Goal: Browse casually: Explore the website without a specific task or goal

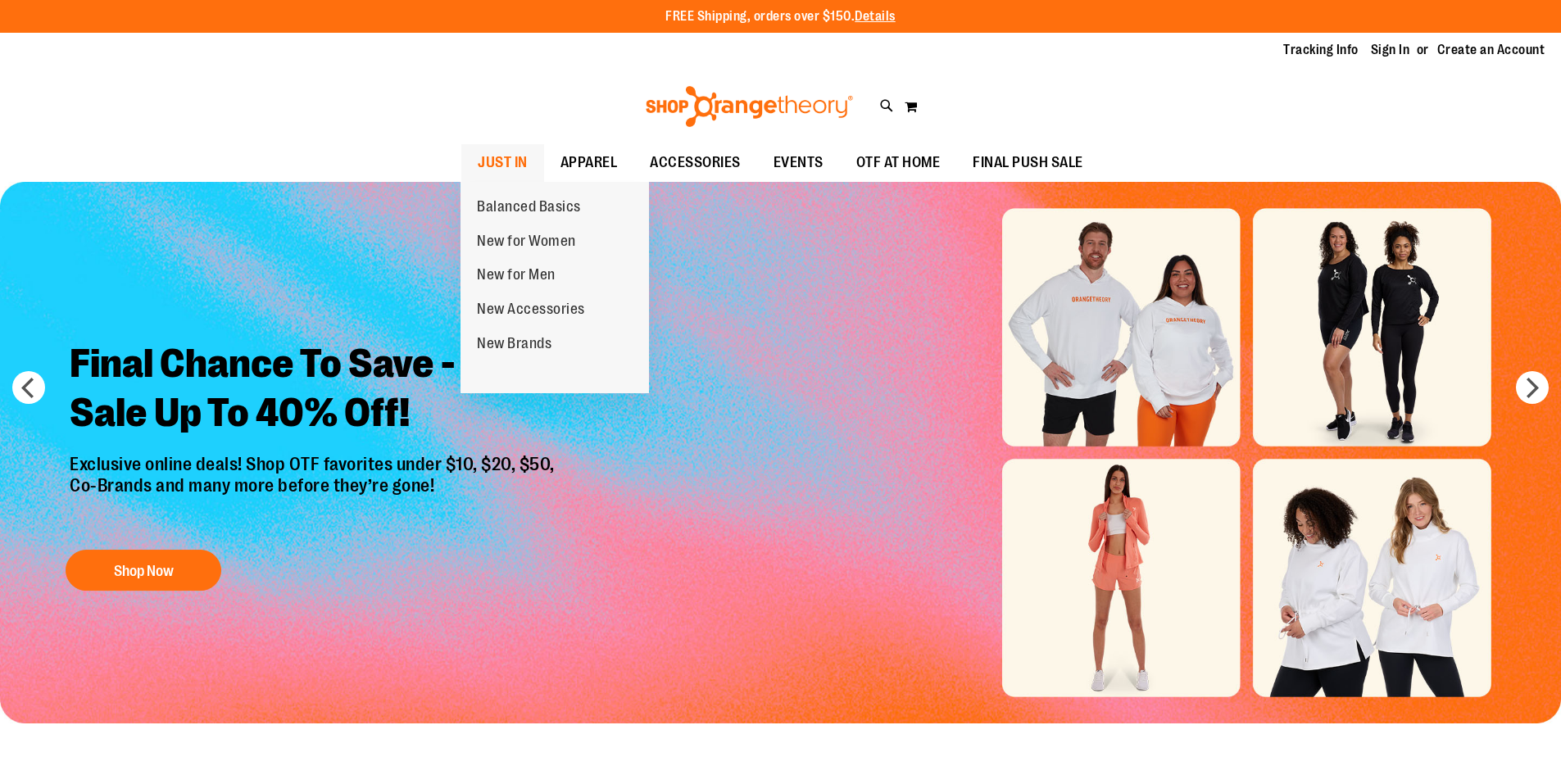
click at [499, 170] on span "JUST IN" at bounding box center [502, 162] width 50 height 36
click at [518, 158] on span "JUST IN" at bounding box center [502, 162] width 50 height 36
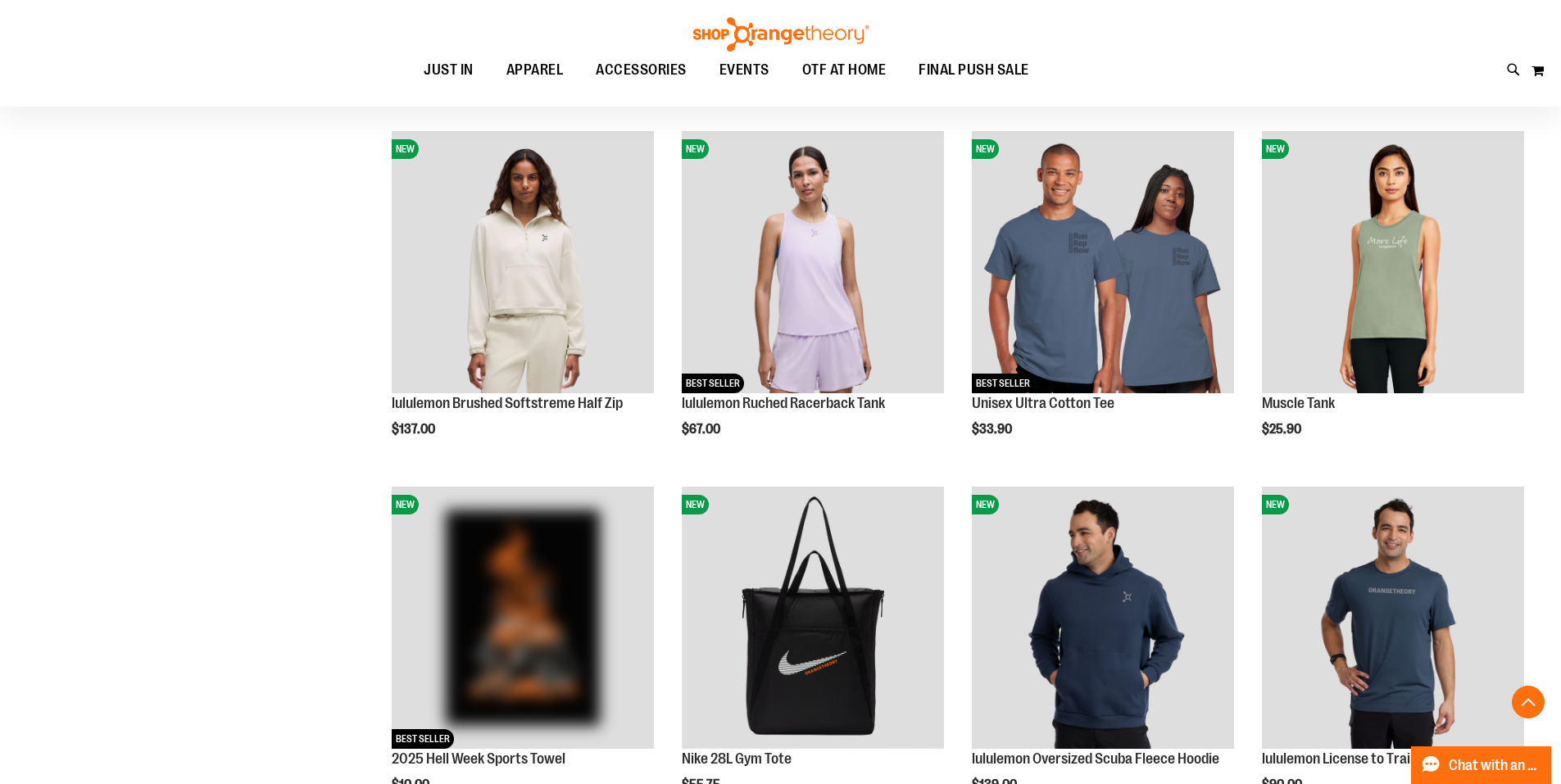
scroll to position [1100, 0]
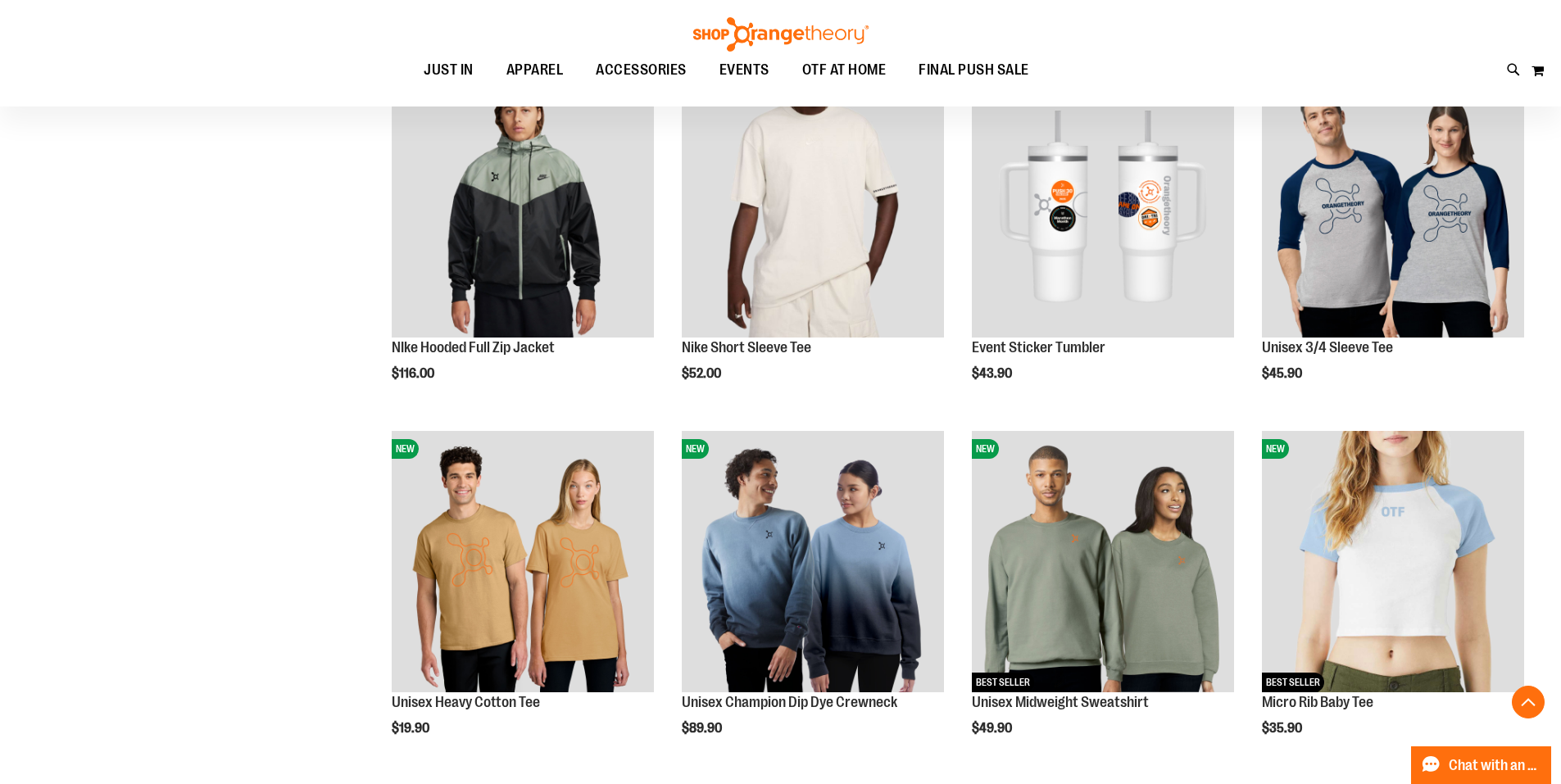
scroll to position [2739, 0]
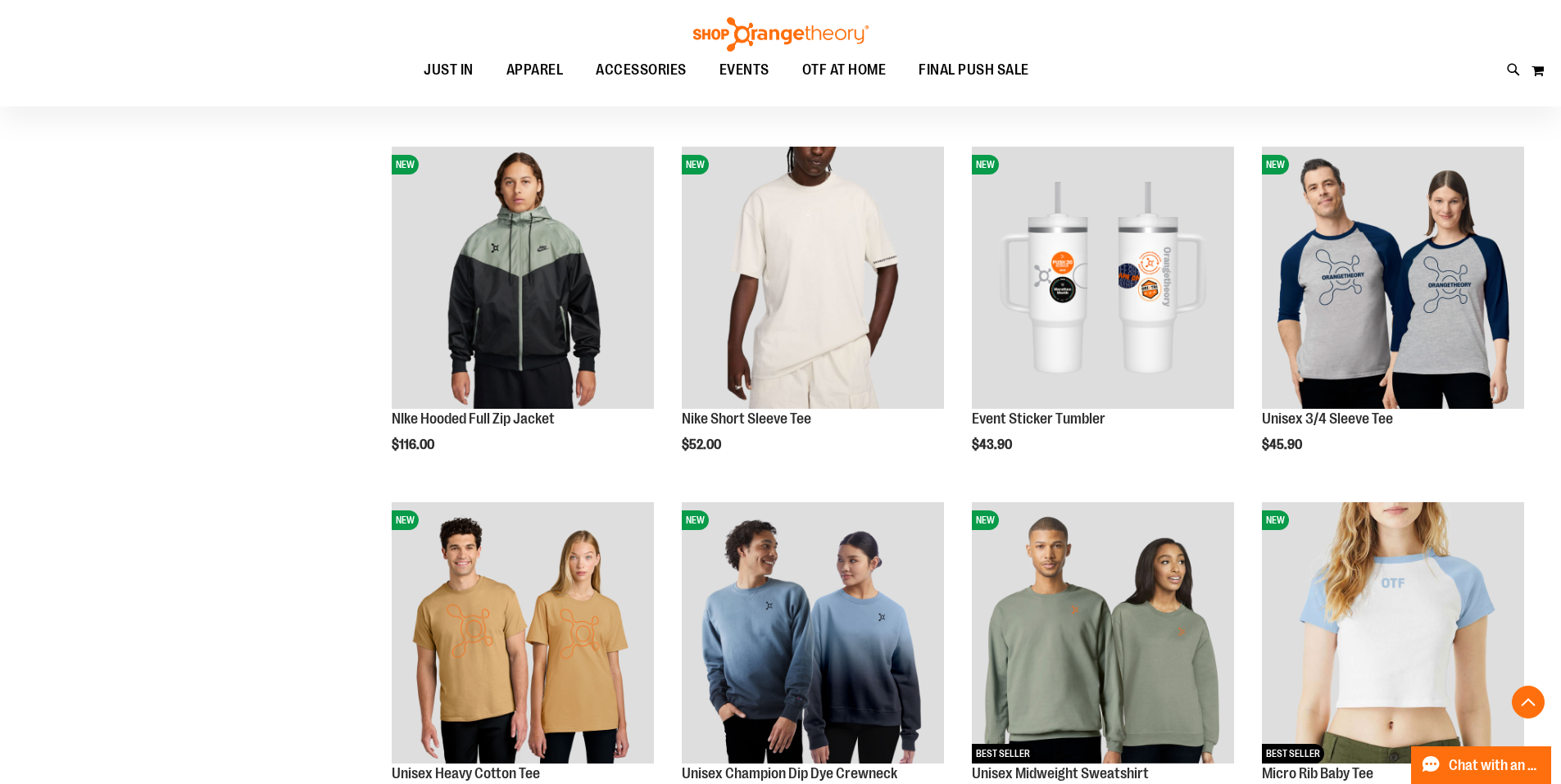
scroll to position [2821, 0]
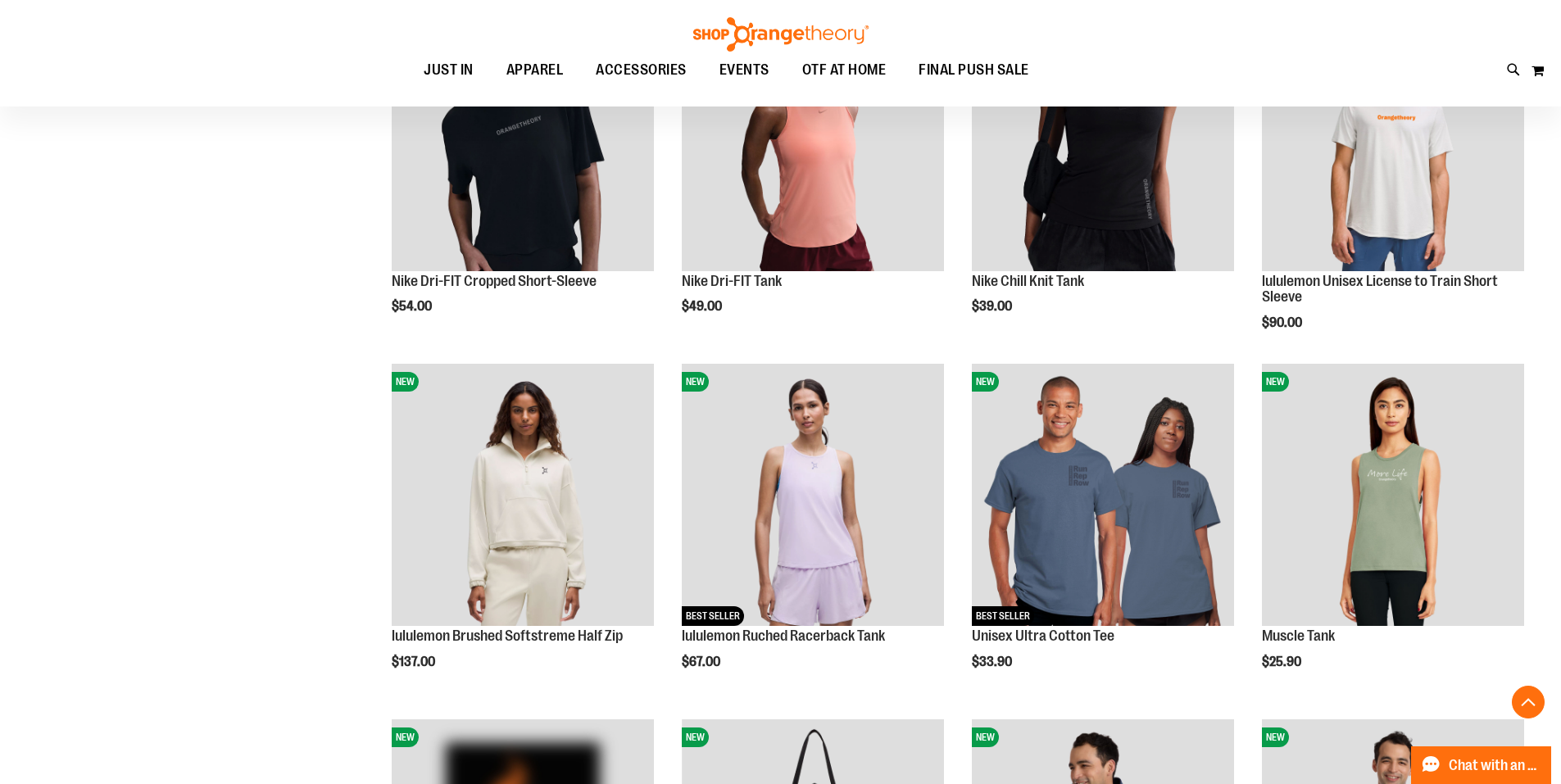
scroll to position [772, 0]
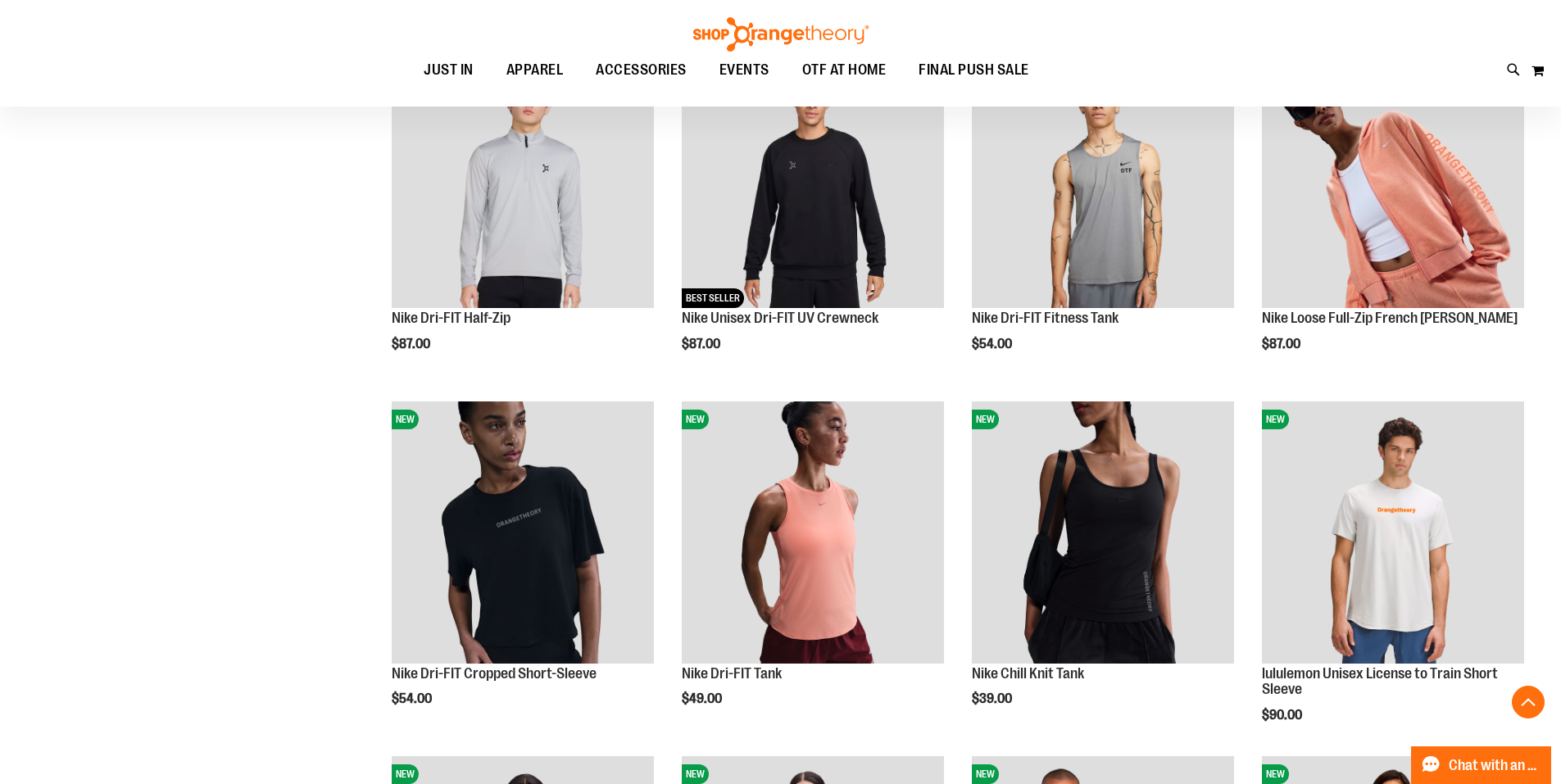
scroll to position [490, 0]
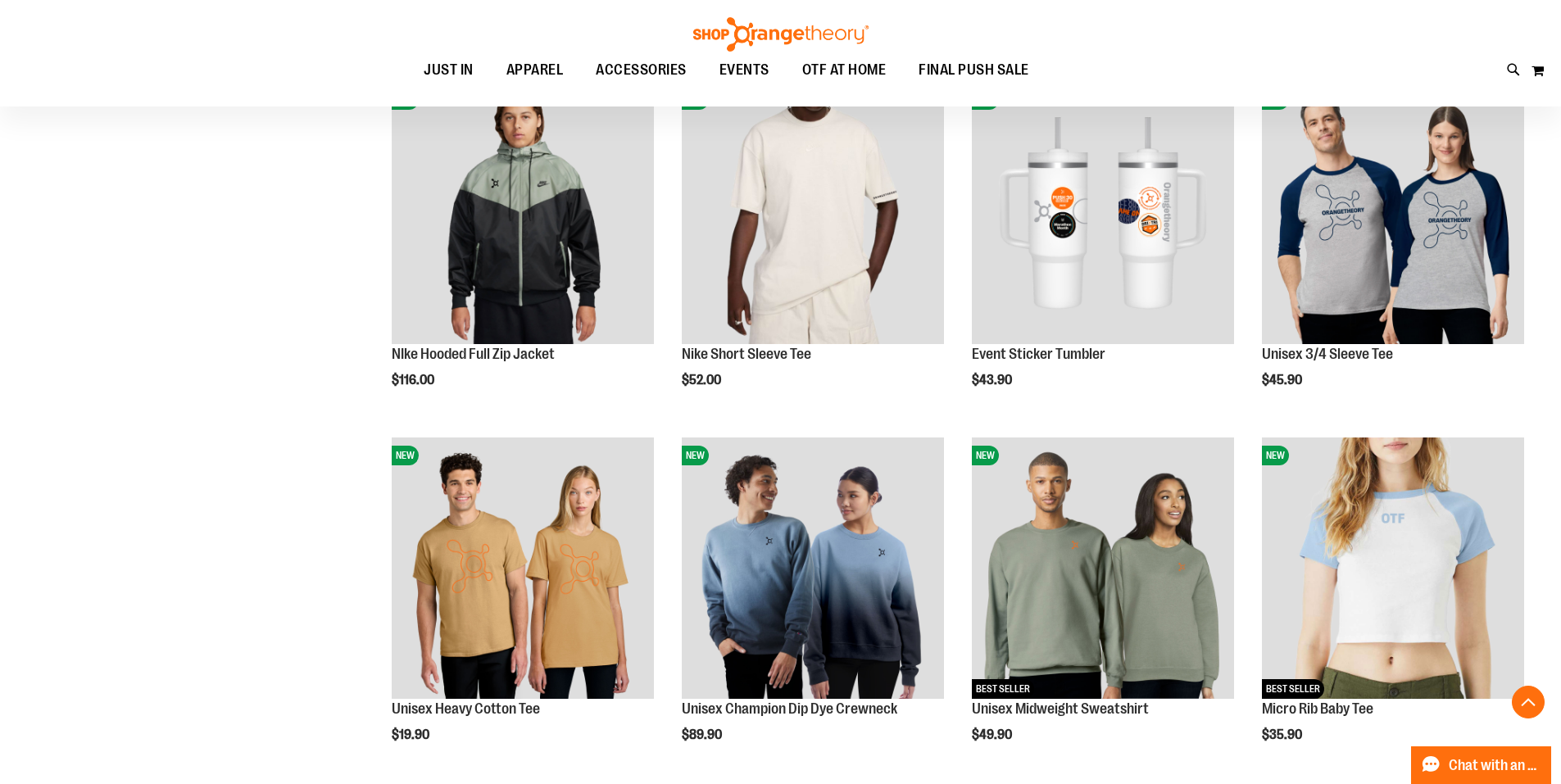
scroll to position [2702, 0]
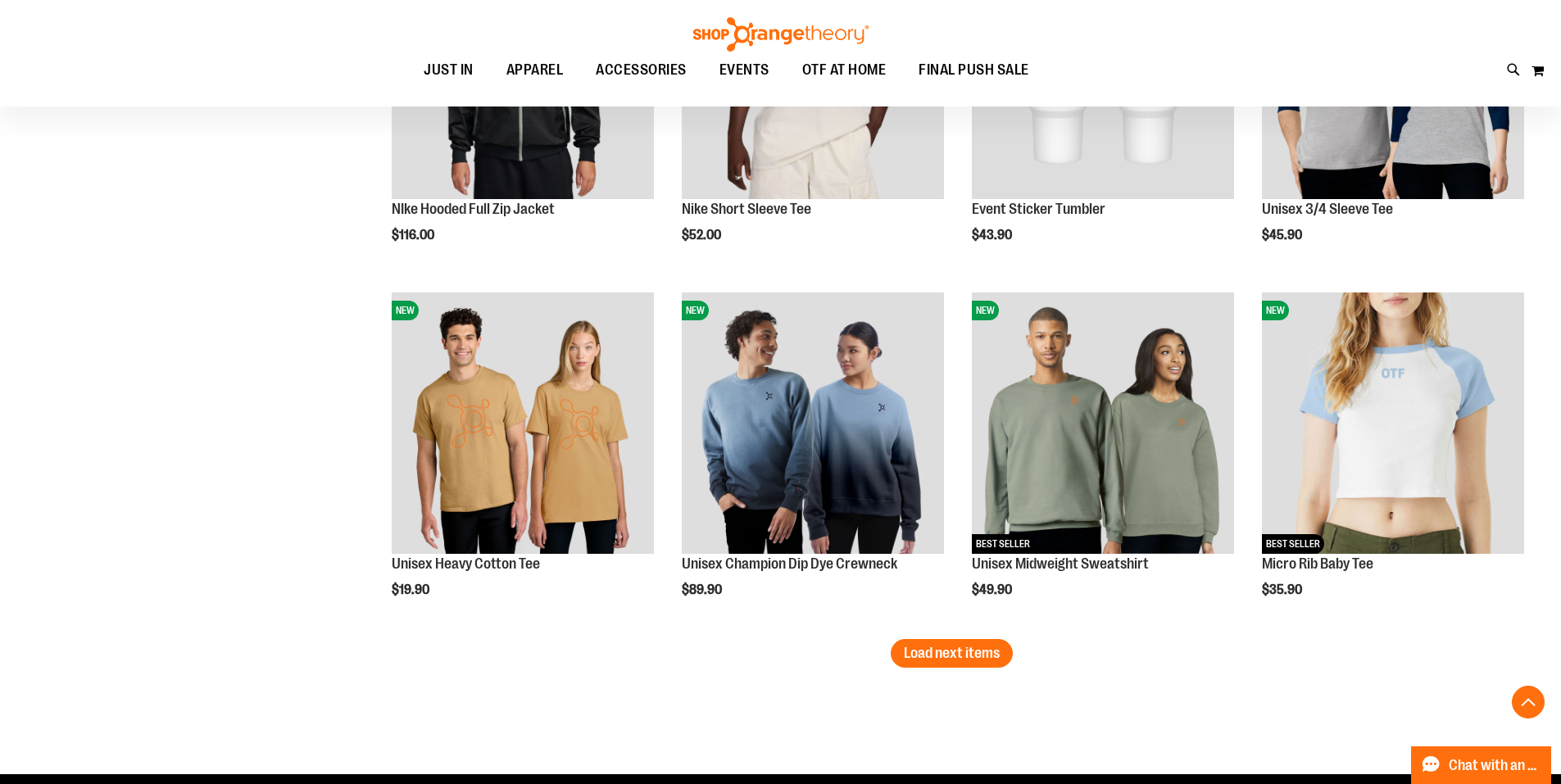
click at [937, 661] on span "Load next items" at bounding box center [951, 653] width 96 height 16
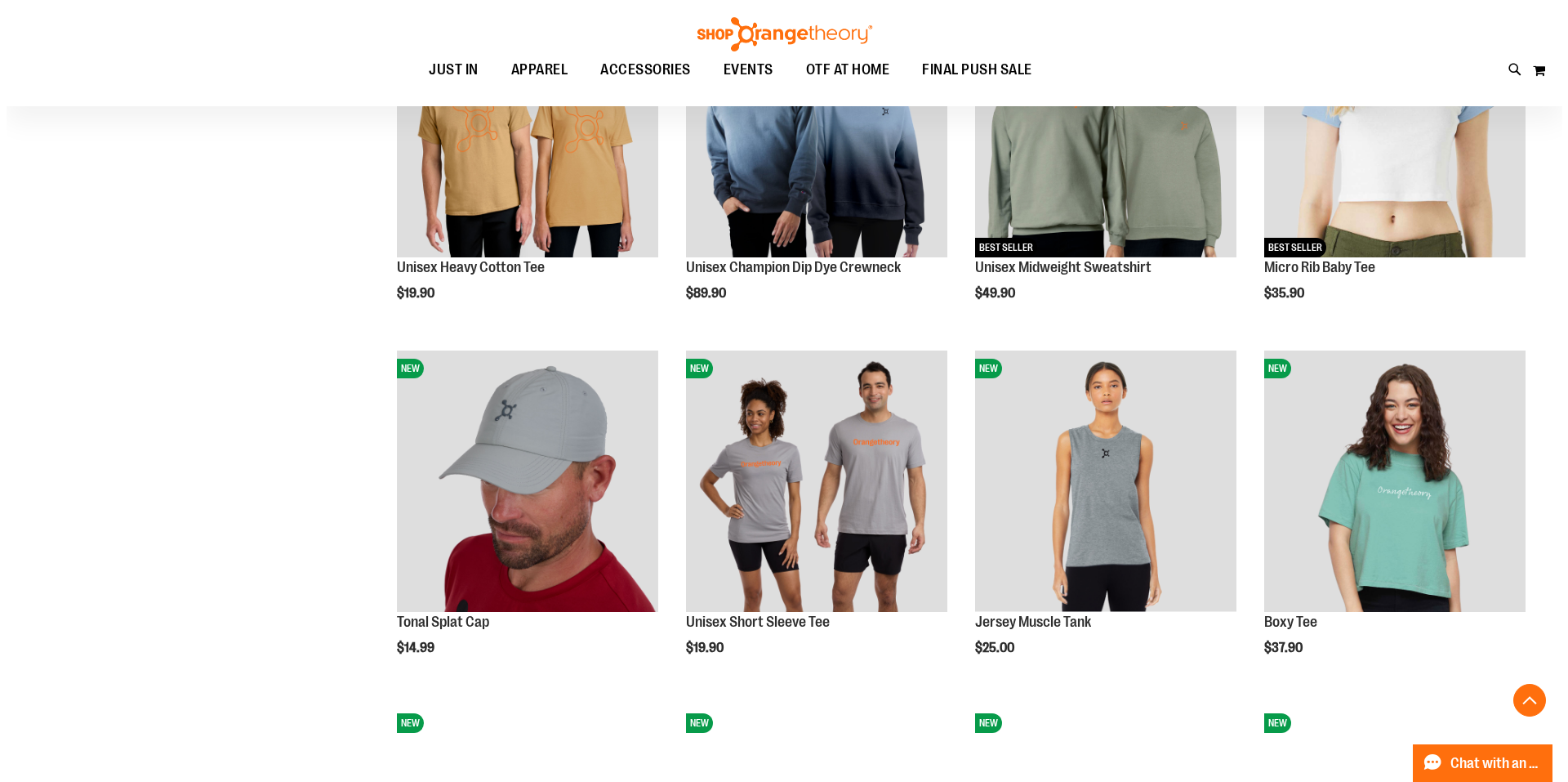
scroll to position [3104, 0]
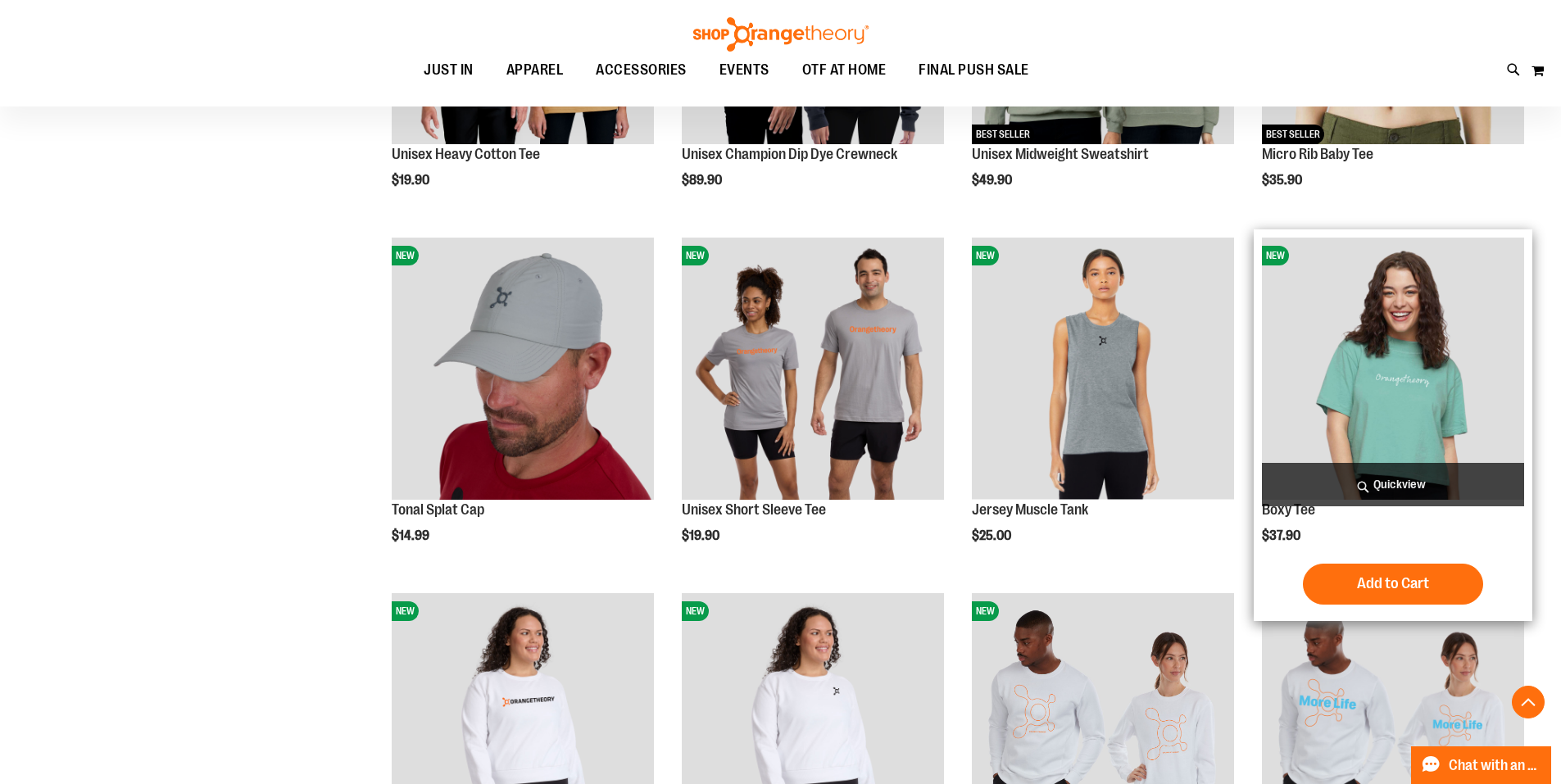
click at [1410, 484] on span "Quickview" at bounding box center [1393, 485] width 263 height 44
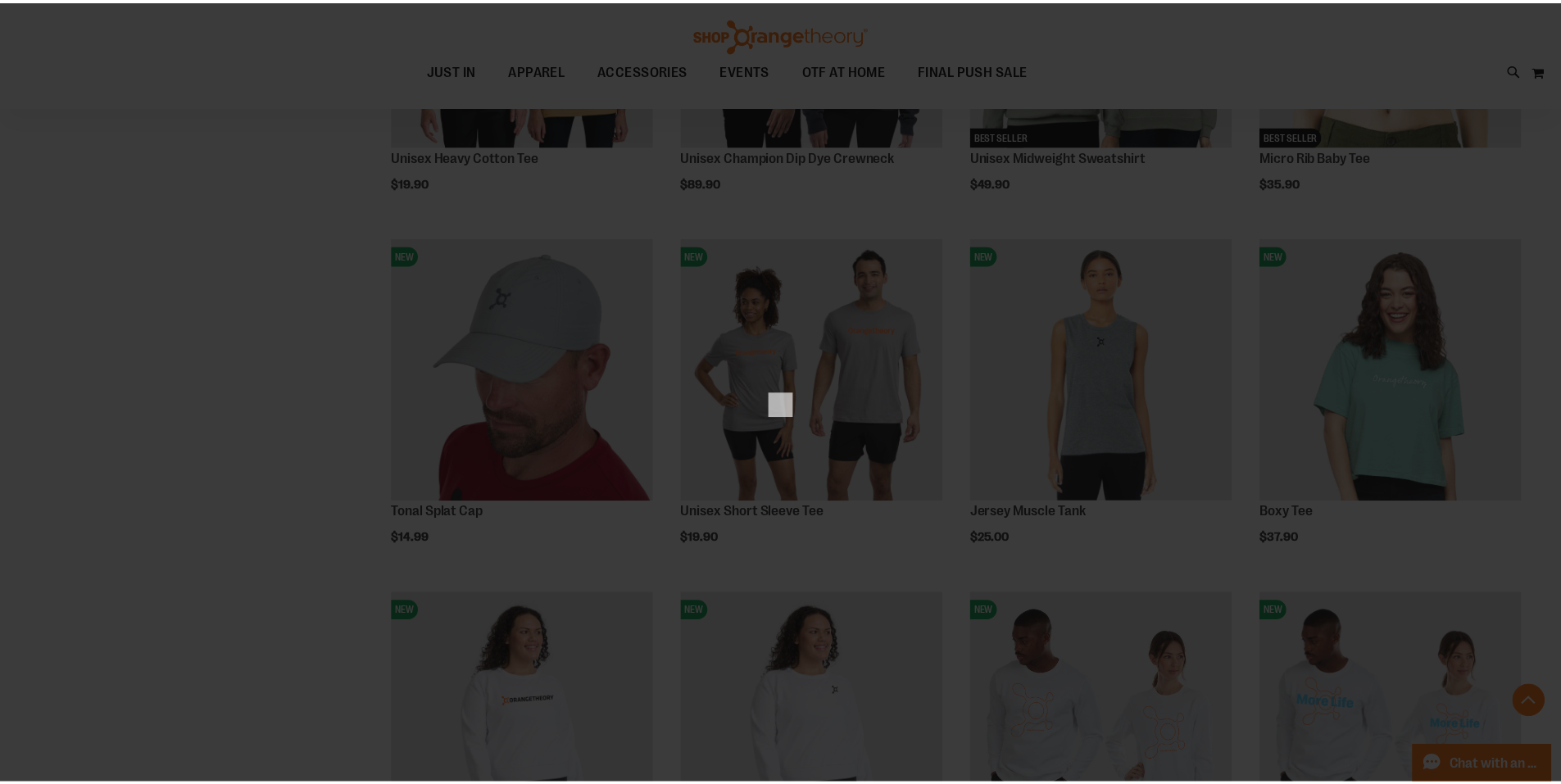
scroll to position [0, 0]
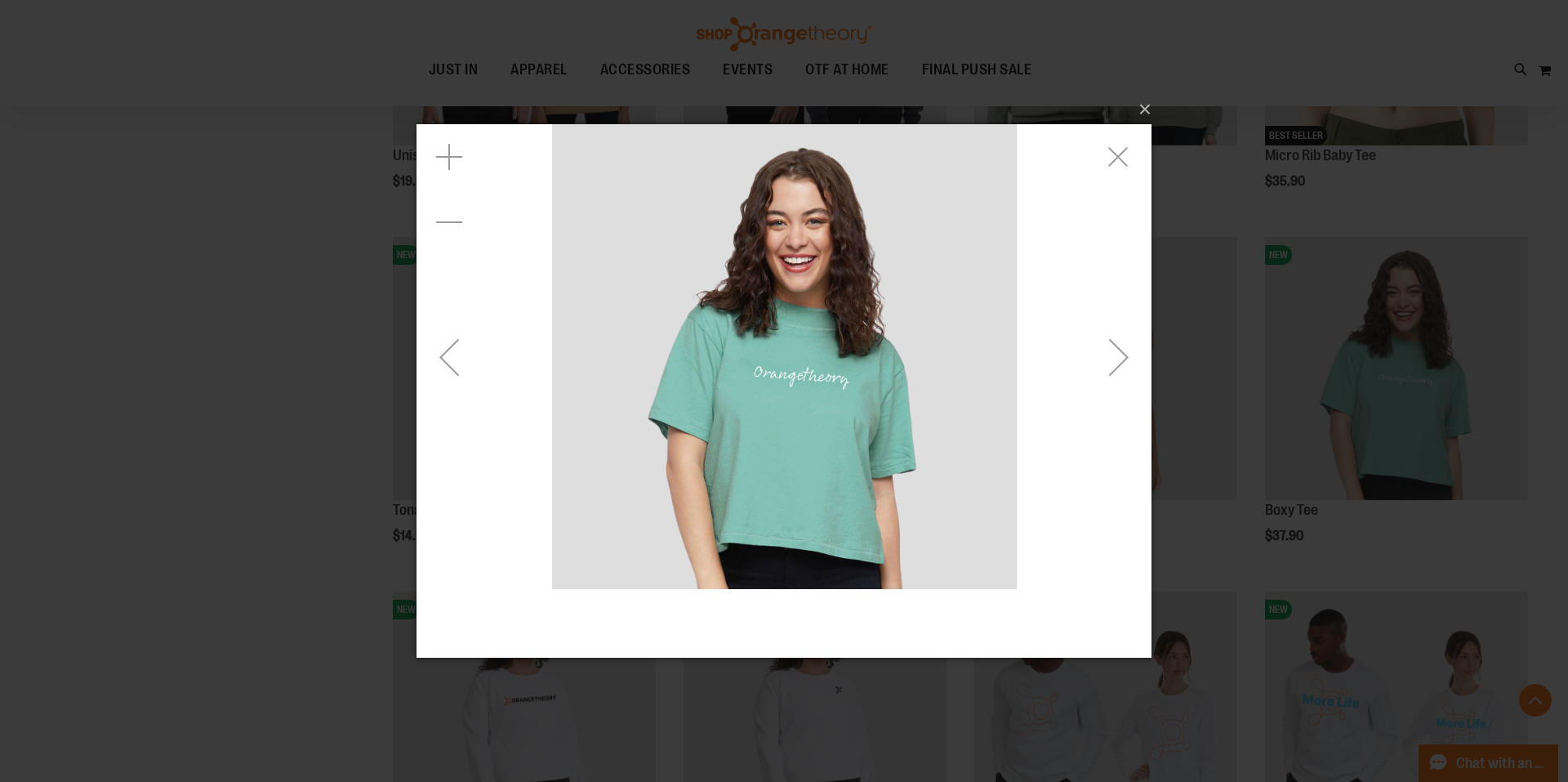
click at [1093, 337] on div "Next" at bounding box center [1119, 356] width 65 height 65
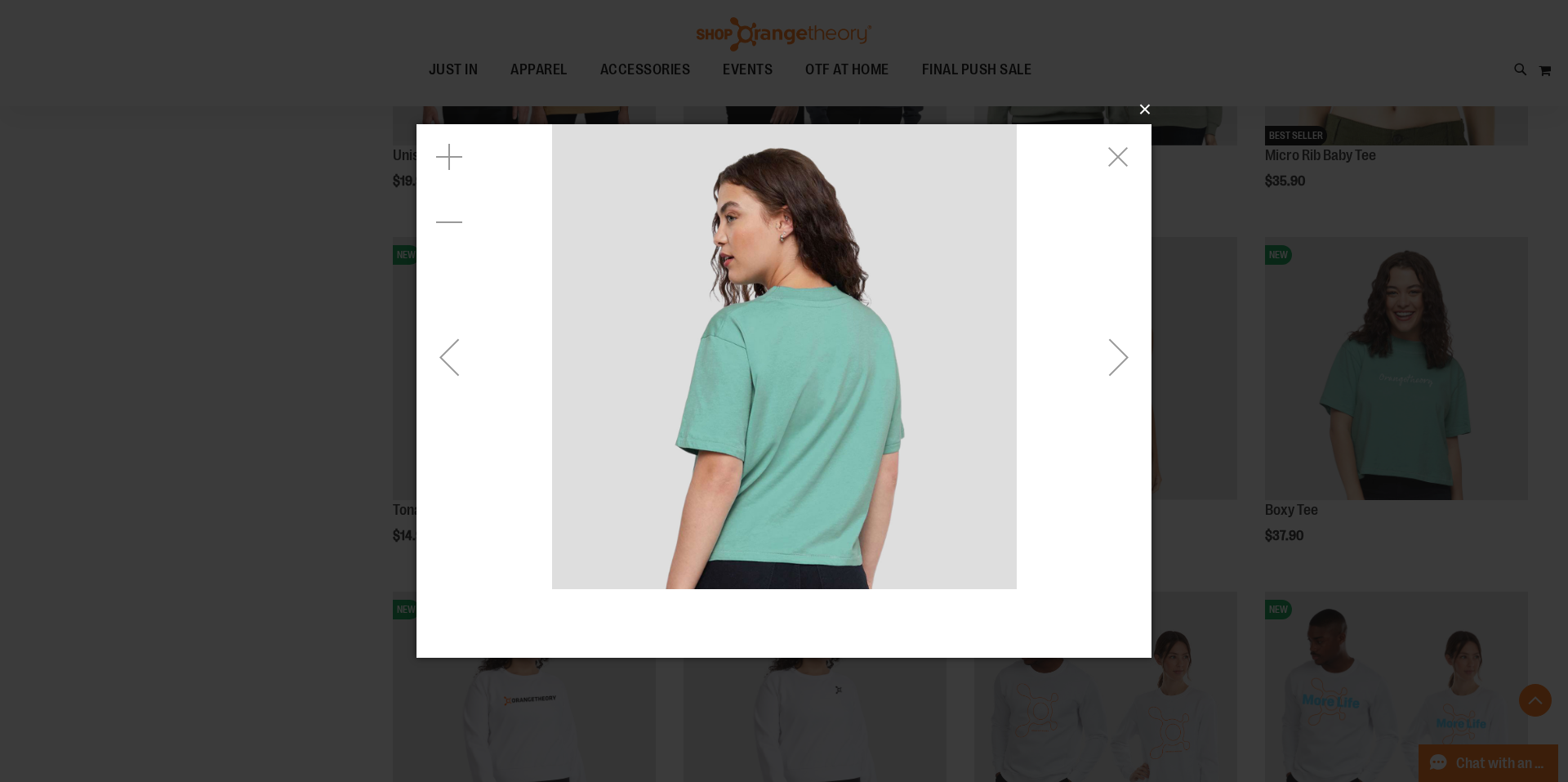
click at [1146, 109] on button "×" at bounding box center [789, 110] width 735 height 36
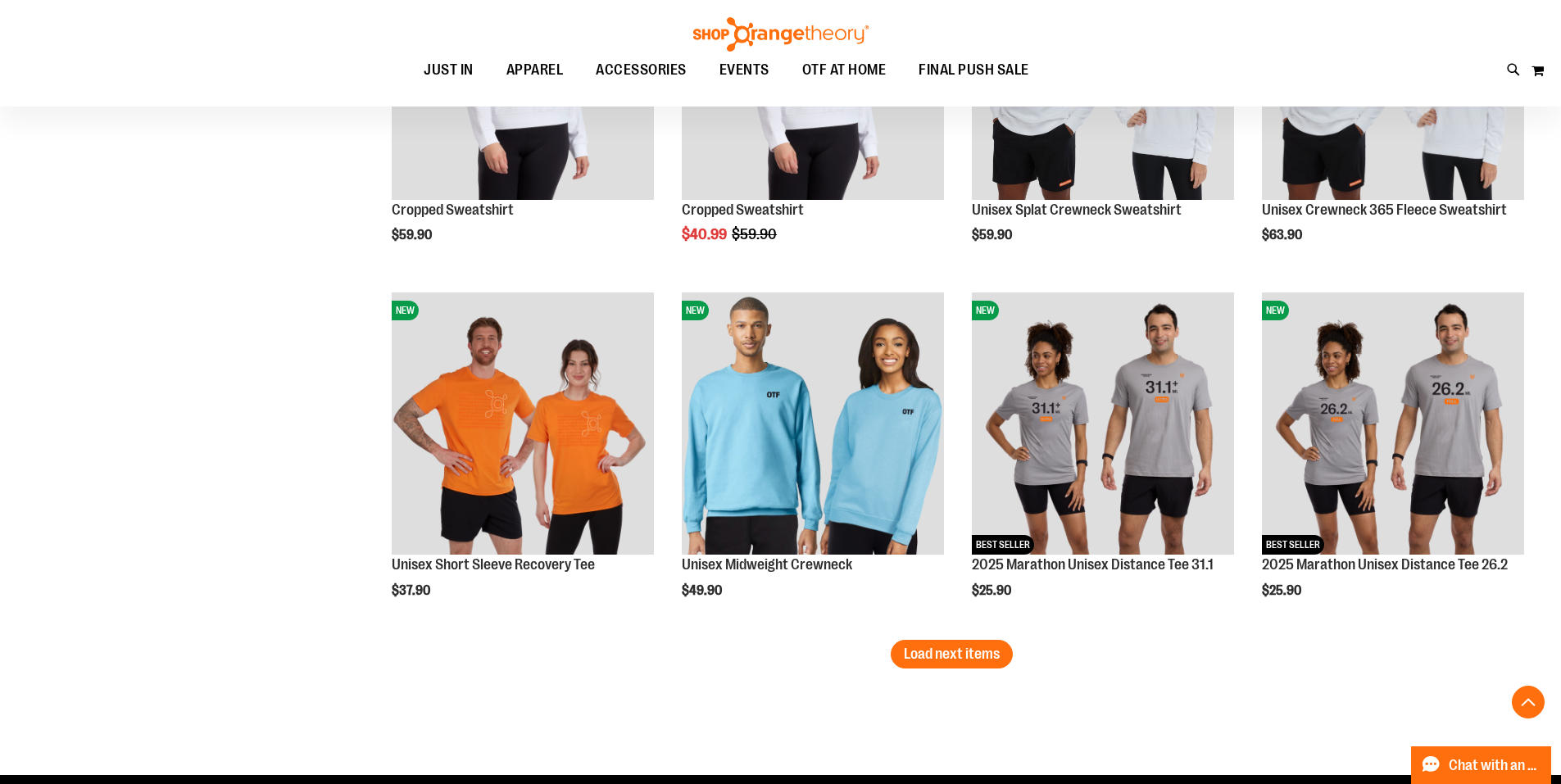
scroll to position [3849, 0]
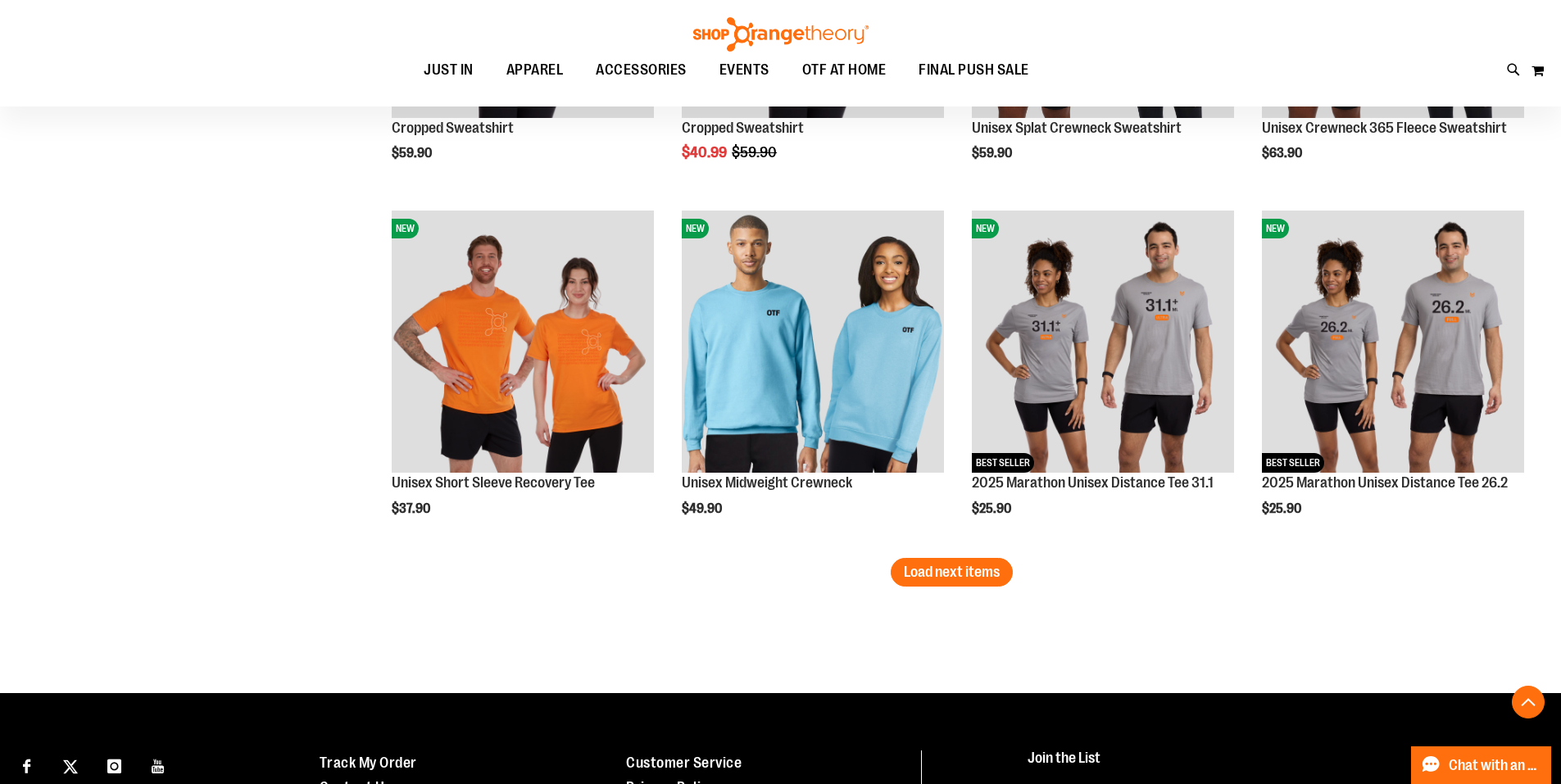
click at [926, 578] on span "Load next items" at bounding box center [951, 572] width 96 height 16
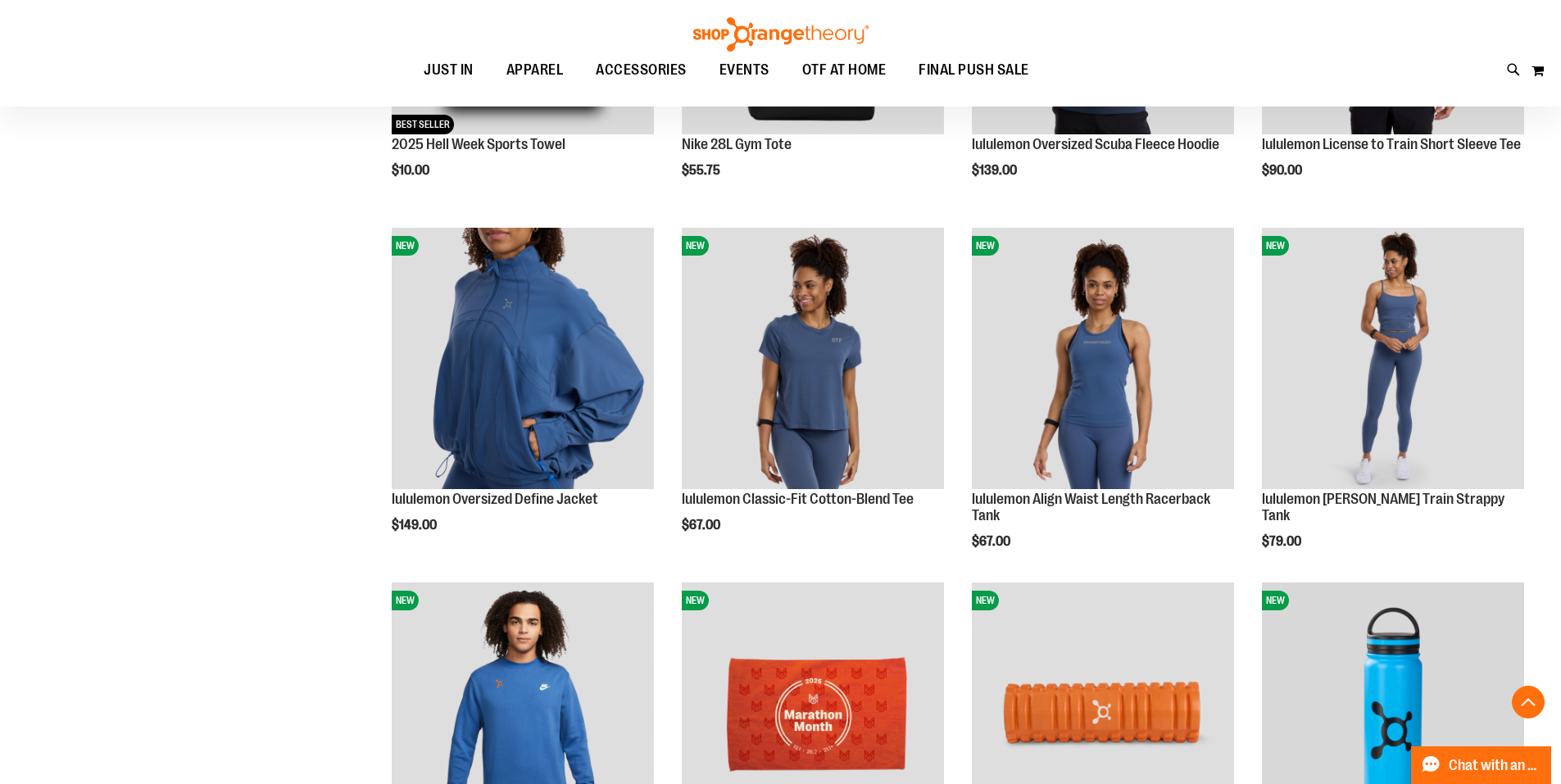
scroll to position [1676, 0]
